Goal: Information Seeking & Learning: Learn about a topic

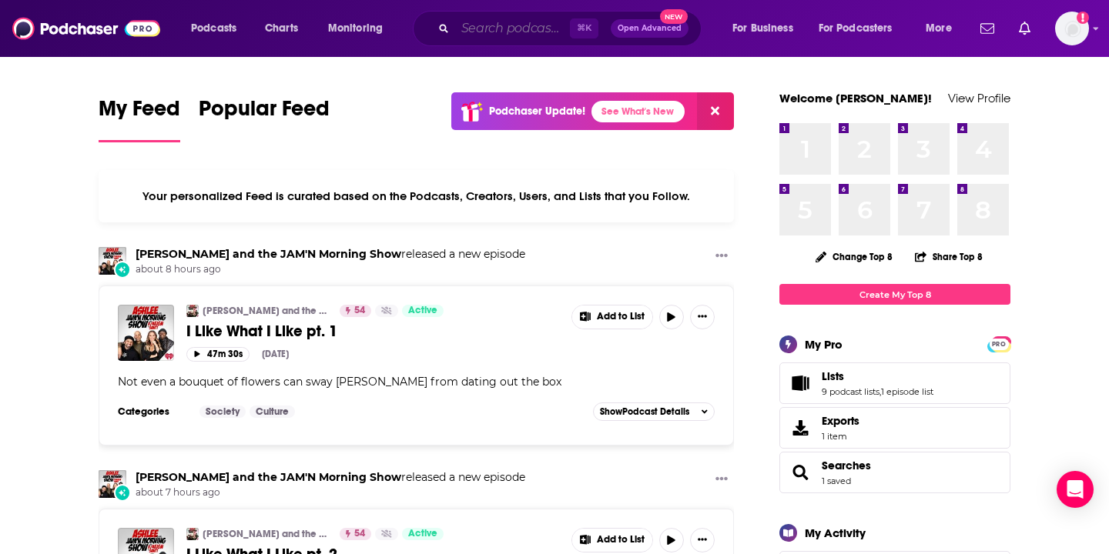
click at [466, 26] on input "Search podcasts, credits, & more..." at bounding box center [512, 28] width 115 height 25
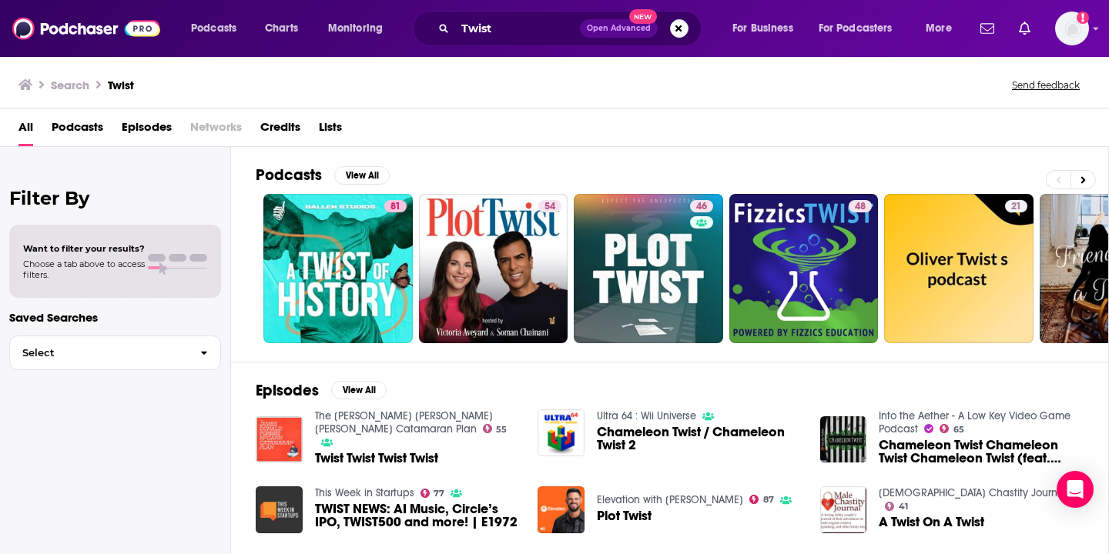
click at [89, 129] on span "Podcasts" at bounding box center [78, 131] width 52 height 32
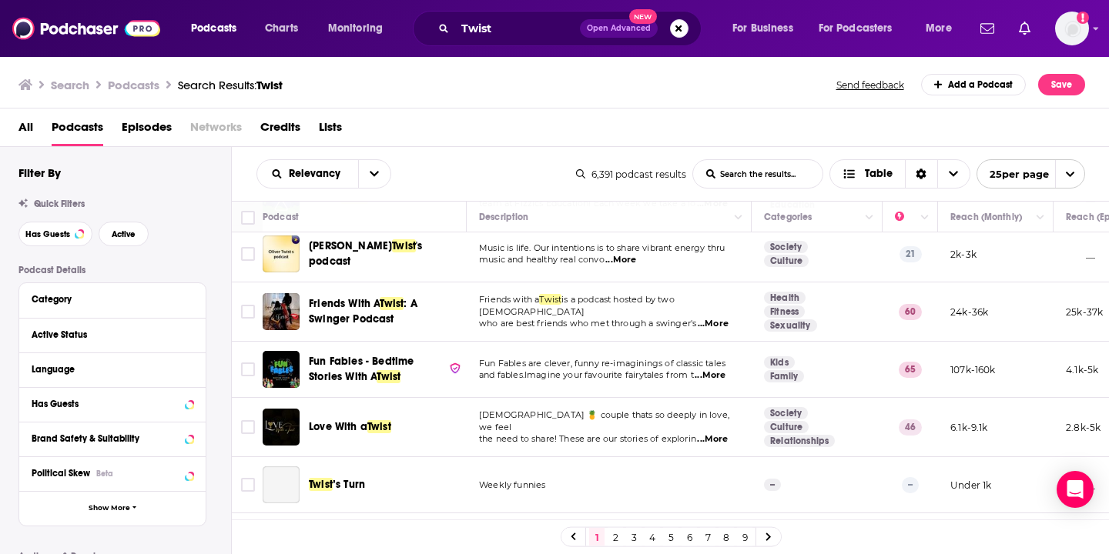
scroll to position [238, 0]
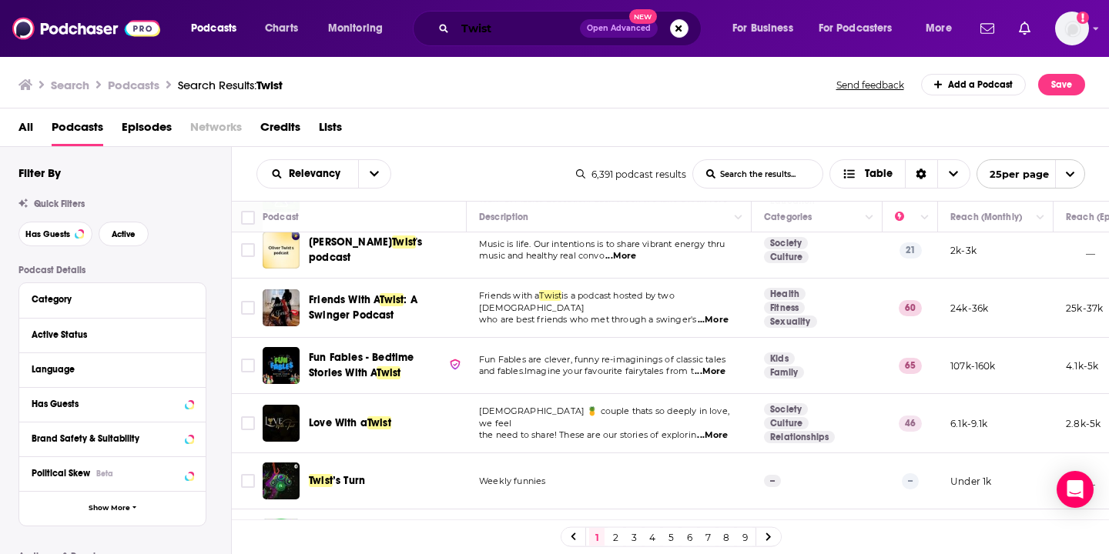
click at [461, 30] on input "Twist" at bounding box center [517, 28] width 125 height 25
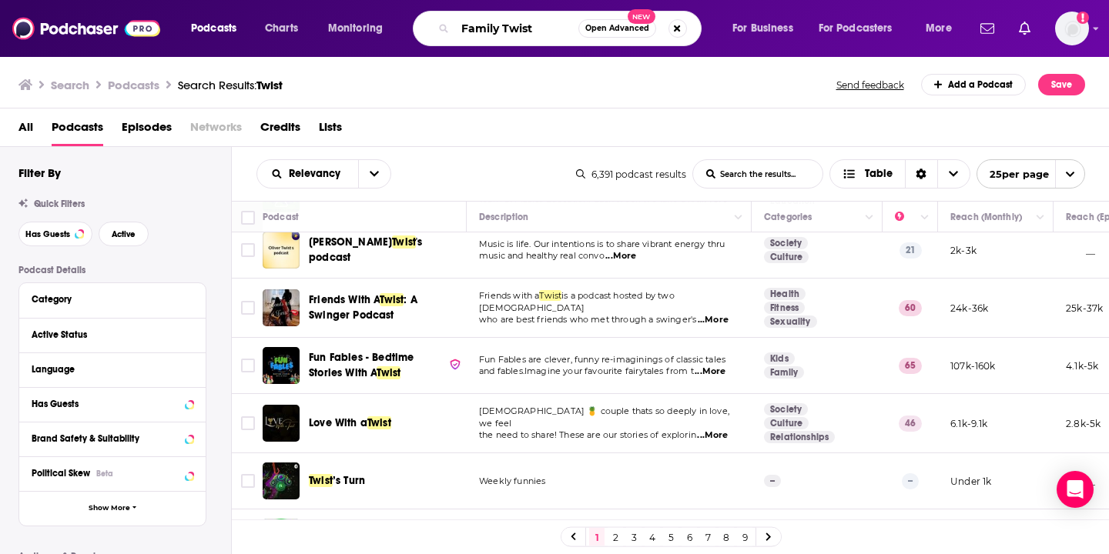
click at [554, 24] on input "Family Twist" at bounding box center [516, 28] width 123 height 25
type input "Family Twist"
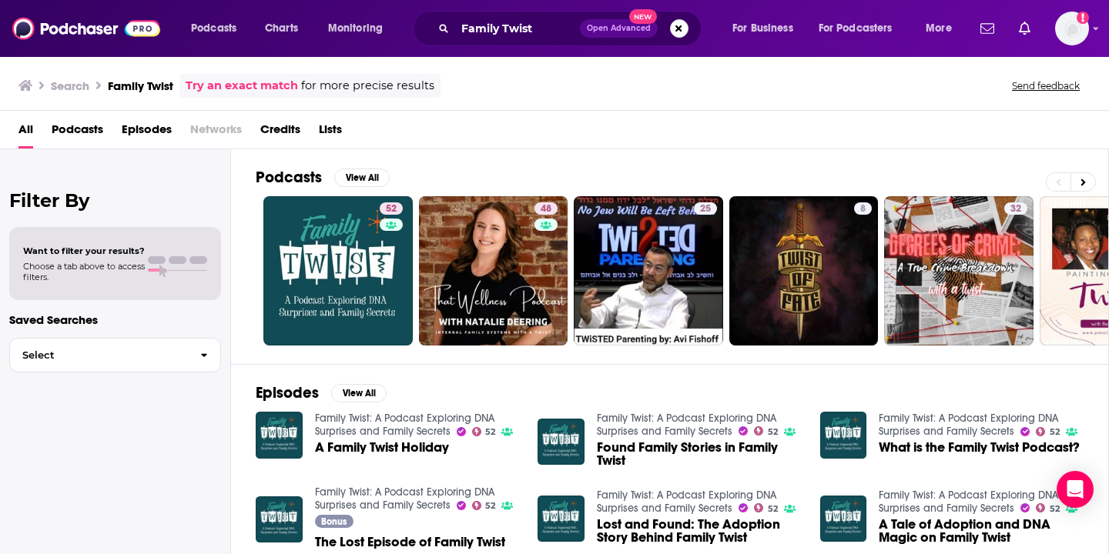
click at [85, 132] on span "Podcasts" at bounding box center [78, 133] width 52 height 32
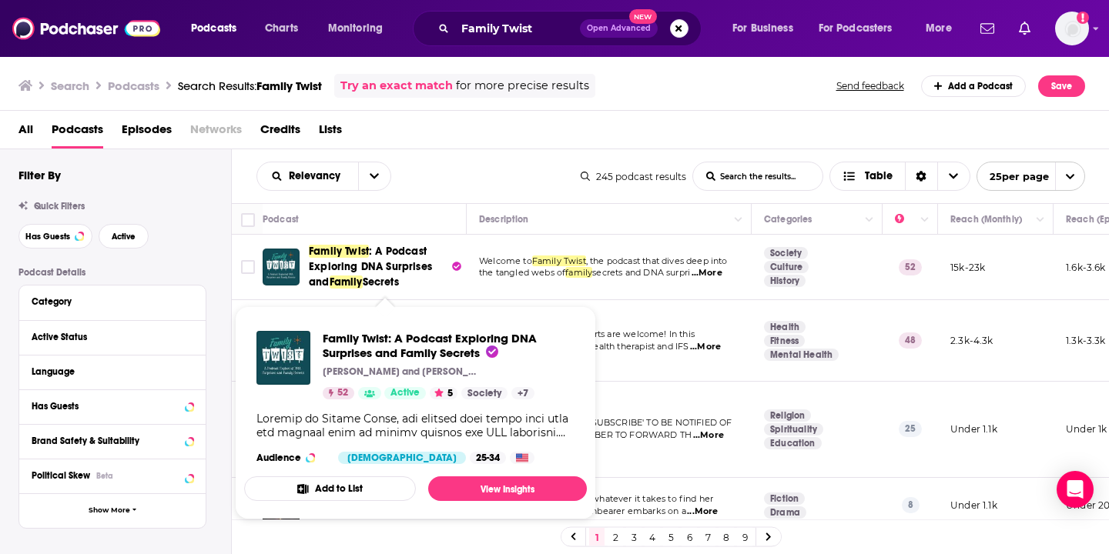
click at [368, 264] on span ": A Podcast Exploring DNA Surprises and" at bounding box center [370, 267] width 123 height 44
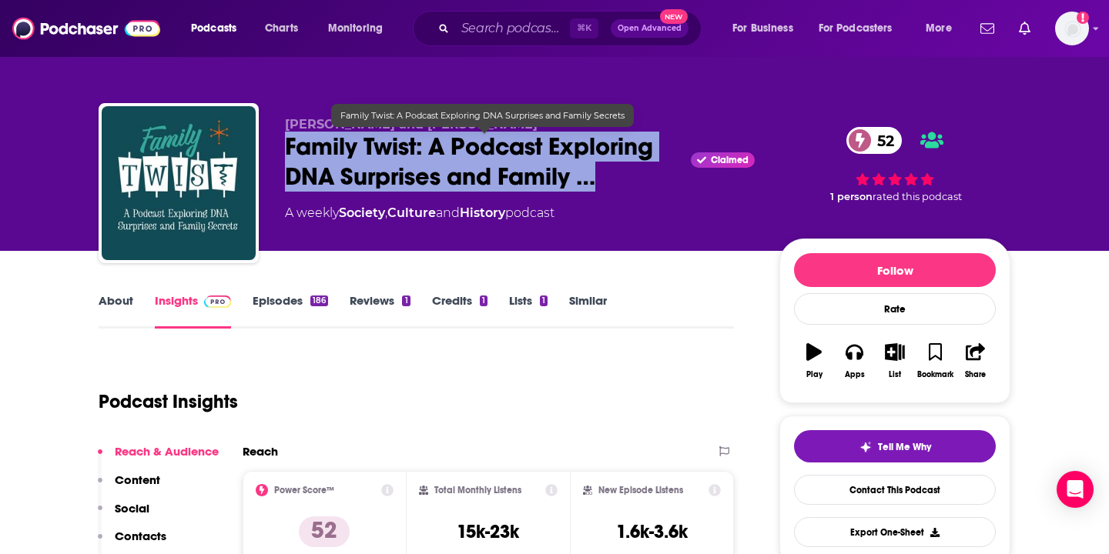
drag, startPoint x: 282, startPoint y: 142, endPoint x: 609, endPoint y: 187, distance: 330.4
click at [609, 187] on div "[PERSON_NAME] and [PERSON_NAME] Family Twist: A Podcast Exploring DNA Surprises…" at bounding box center [555, 186] width 912 height 166
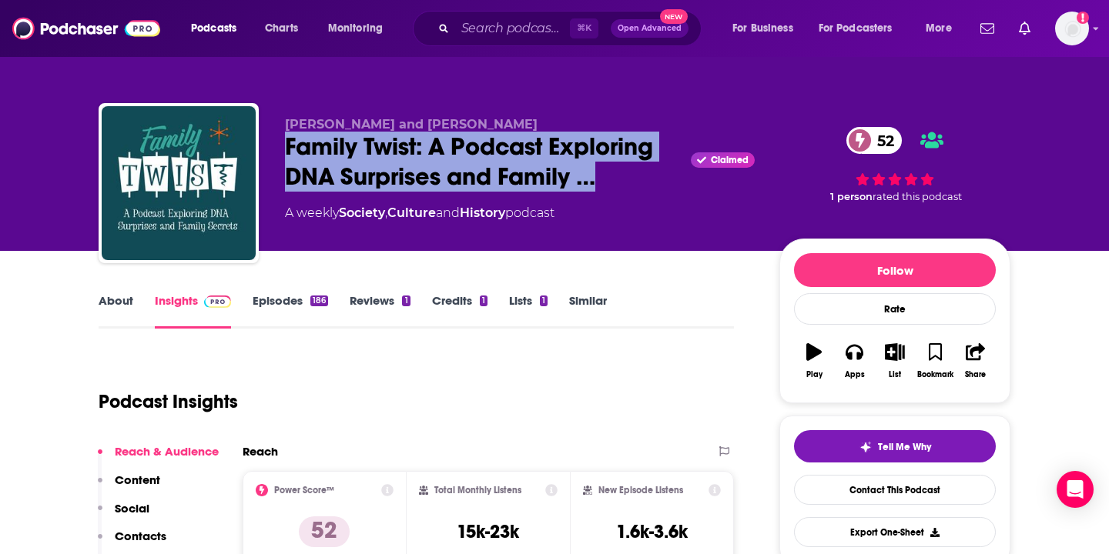
copy h2 "Family Twist: A Podcast Exploring DNA Surprises and Family …"
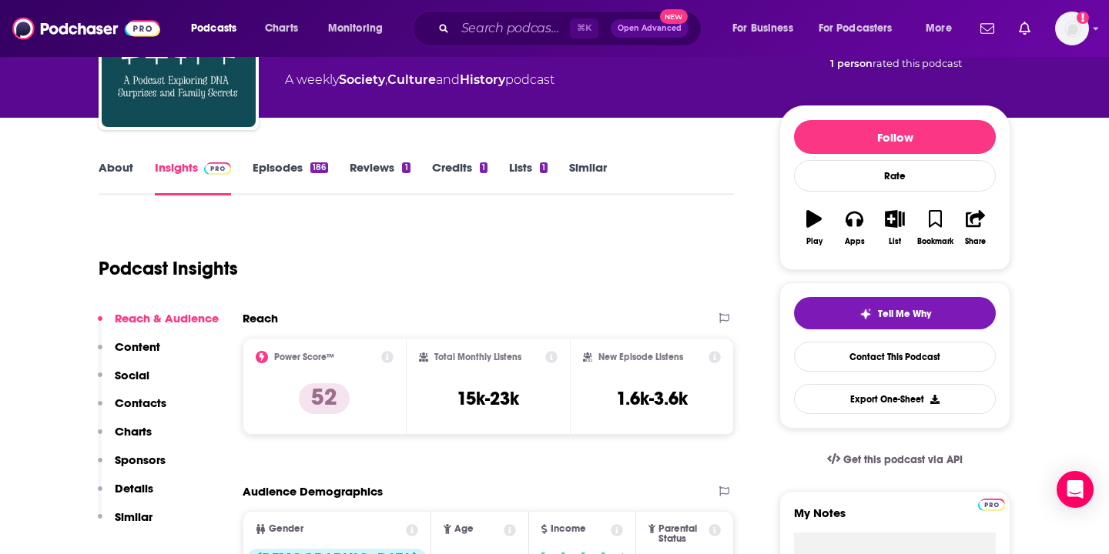
scroll to position [138, 0]
